Goal: Check status: Check status

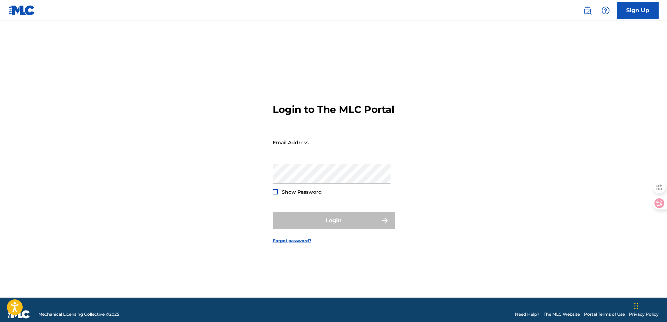
click at [318, 152] on input "Email Address" at bounding box center [332, 143] width 118 height 20
type input "[EMAIL_ADDRESS][DOMAIN_NAME]"
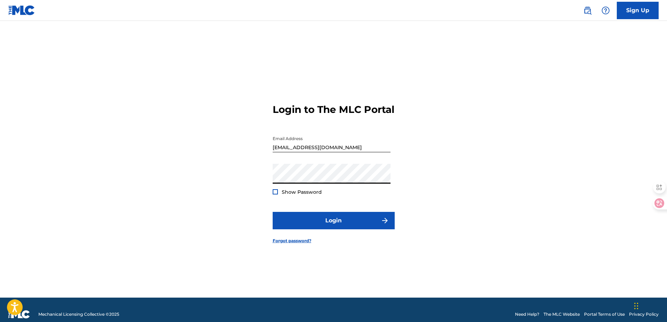
click at [273, 212] on button "Login" at bounding box center [334, 220] width 122 height 17
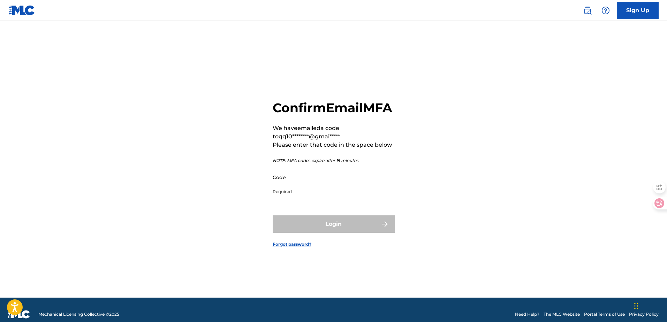
click at [294, 181] on input "Code" at bounding box center [332, 177] width 118 height 20
paste input "307990"
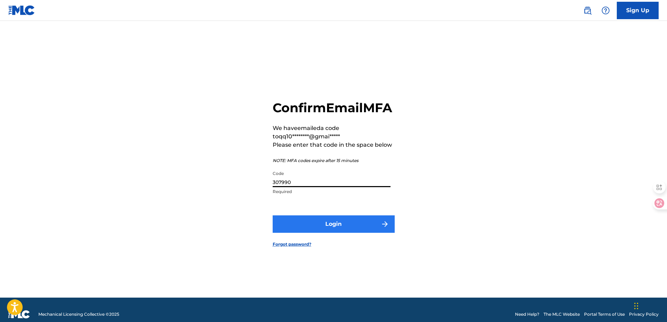
type input "307990"
click at [316, 232] on button "Login" at bounding box center [334, 224] width 122 height 17
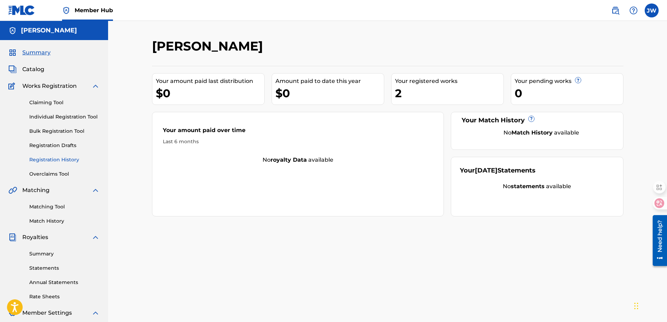
click at [47, 157] on link "Registration History" at bounding box center [64, 159] width 70 height 7
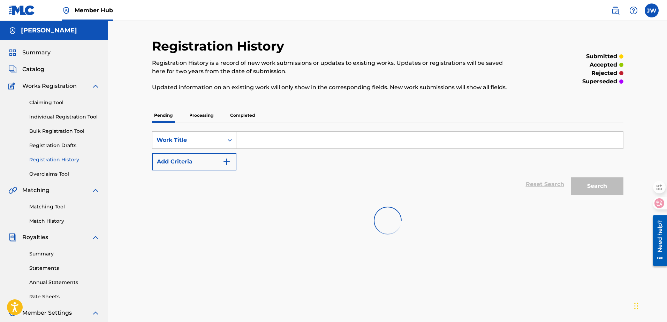
click at [196, 113] on p "Processing" at bounding box center [201, 115] width 28 height 15
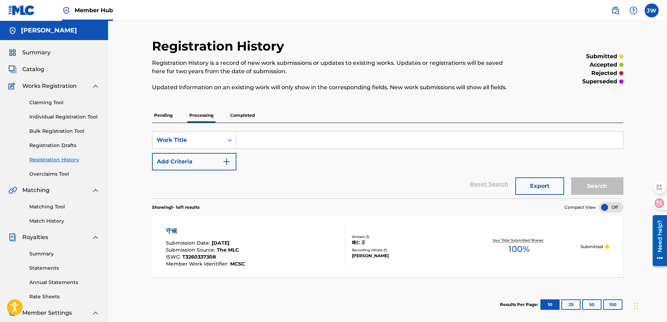
click at [232, 117] on p "Completed" at bounding box center [242, 115] width 29 height 15
